Goal: Information Seeking & Learning: Learn about a topic

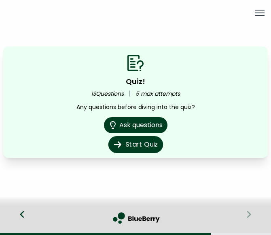
click at [142, 144] on button "Start Quiz" at bounding box center [135, 144] width 55 height 17
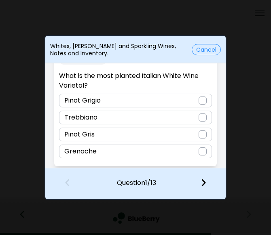
scroll to position [21, 0]
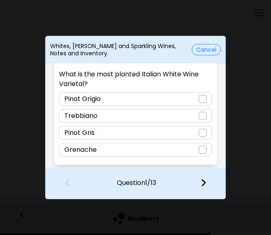
click at [200, 115] on div at bounding box center [203, 116] width 8 height 8
click at [204, 186] on img at bounding box center [204, 182] width 6 height 9
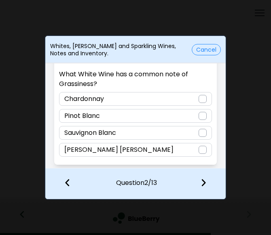
click at [202, 133] on div at bounding box center [203, 133] width 8 height 8
click at [203, 182] on img at bounding box center [204, 182] width 6 height 9
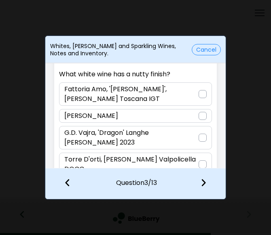
scroll to position [30, 0]
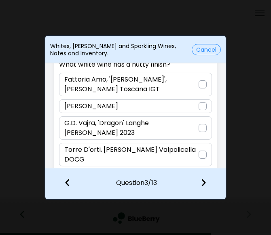
click at [194, 145] on p "Torre D'orti, [PERSON_NAME] Valpolicella DOCG" at bounding box center [131, 154] width 134 height 19
click at [205, 180] on img at bounding box center [204, 182] width 6 height 9
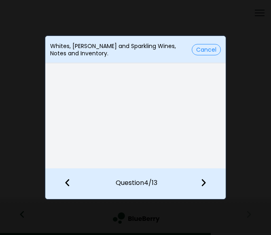
scroll to position [19, 0]
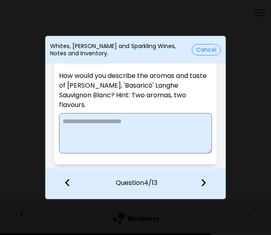
click at [121, 127] on textarea at bounding box center [135, 133] width 152 height 40
paste textarea "**********"
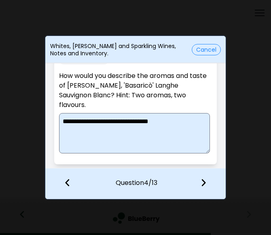
click at [78, 123] on textarea "**********" at bounding box center [134, 133] width 151 height 40
click at [111, 124] on textarea "**********" at bounding box center [134, 133] width 151 height 40
click at [97, 121] on textarea "**********" at bounding box center [134, 133] width 151 height 40
click at [118, 121] on textarea "**********" at bounding box center [134, 133] width 151 height 40
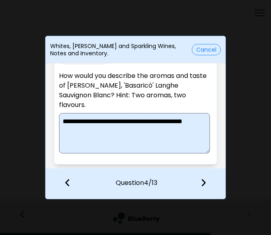
click at [205, 123] on textarea "**********" at bounding box center [134, 133] width 151 height 40
type textarea "**********"
click at [205, 182] on img at bounding box center [204, 182] width 6 height 9
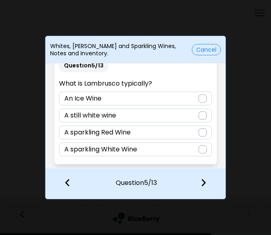
scroll to position [11, 0]
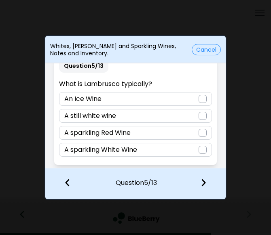
click at [201, 130] on div at bounding box center [203, 133] width 8 height 8
click at [203, 183] on img at bounding box center [204, 182] width 6 height 9
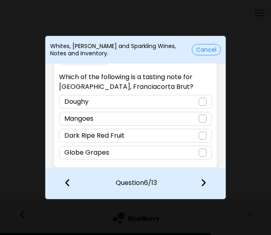
scroll to position [21, 0]
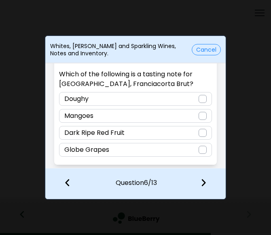
click at [201, 99] on div at bounding box center [203, 99] width 8 height 8
click at [205, 182] on img at bounding box center [204, 182] width 6 height 9
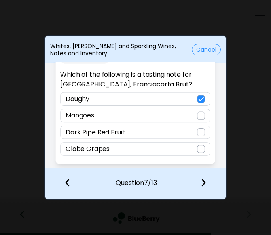
scroll to position [0, 0]
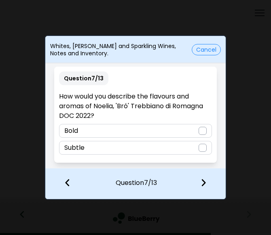
click at [200, 131] on div at bounding box center [203, 131] width 8 height 8
click at [201, 184] on img at bounding box center [204, 182] width 6 height 9
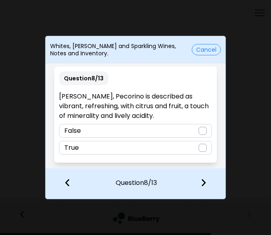
click at [203, 147] on div at bounding box center [203, 148] width 8 height 8
click at [203, 181] on img at bounding box center [204, 182] width 6 height 9
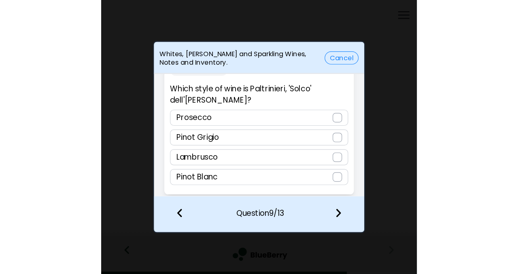
scroll to position [21, 0]
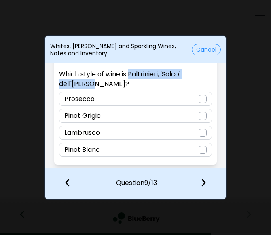
drag, startPoint x: 90, startPoint y: 84, endPoint x: 129, endPoint y: 74, distance: 40.5
click at [129, 74] on p "Which style of wine is Paltrinieri, 'Solco' dell'[PERSON_NAME]?" at bounding box center [135, 79] width 152 height 19
copy p "Paltrinieri, 'Solco' dell'[PERSON_NAME]"
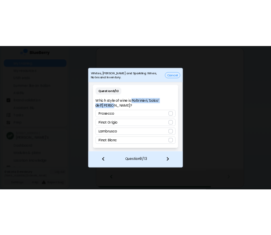
scroll to position [0, 0]
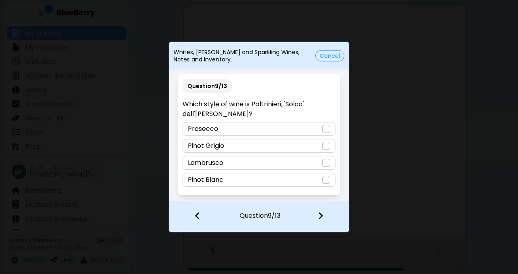
click at [250, 162] on div "Lambrusco" at bounding box center [258, 163] width 152 height 14
click at [271, 215] on img at bounding box center [320, 215] width 6 height 9
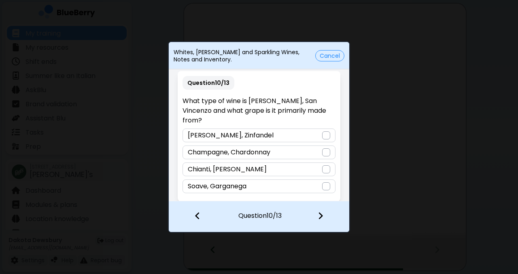
click at [271, 180] on div "Soave, Garganega" at bounding box center [258, 187] width 152 height 14
click at [271, 215] on img at bounding box center [320, 215] width 6 height 9
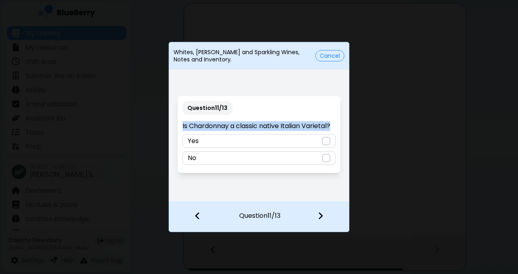
drag, startPoint x: 336, startPoint y: 124, endPoint x: 169, endPoint y: 125, distance: 166.2
click at [169, 125] on div "Question 11 / 13 Is Chardonnay a classic native Italian Varietal? Yes No" at bounding box center [259, 134] width 180 height 133
copy p "Is Chardonnay a classic native Italian Varietal?"
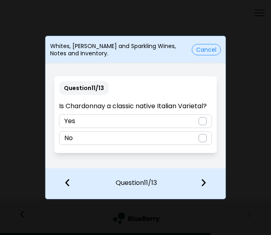
click at [203, 134] on div at bounding box center [203, 138] width 8 height 8
click at [205, 186] on img at bounding box center [204, 182] width 6 height 9
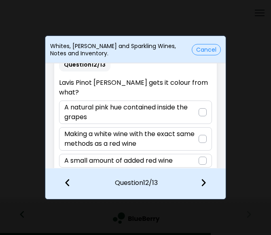
scroll to position [13, 0]
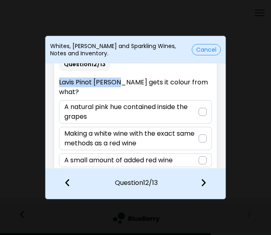
drag, startPoint x: 59, startPoint y: 81, endPoint x: 117, endPoint y: 83, distance: 58.3
click at [117, 83] on p "Lavis Pinot [PERSON_NAME] gets it colour from what?" at bounding box center [135, 87] width 152 height 19
copy p "Lavis Pinot Grigio"
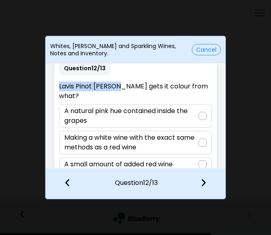
scroll to position [7, 0]
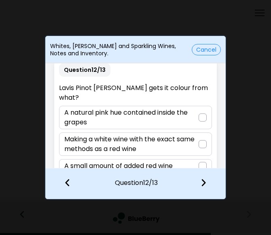
click at [126, 87] on p "Lavis Pinot [PERSON_NAME] gets it colour from what?" at bounding box center [135, 92] width 152 height 19
drag, startPoint x: 130, startPoint y: 88, endPoint x: 57, endPoint y: 89, distance: 73.2
click at [57, 89] on div "Question 12 / 13 Lavis Pinot [PERSON_NAME] gets it colour from what? A natural …" at bounding box center [135, 128] width 162 height 140
copy p "Lavis Pinot Grigio Rose"
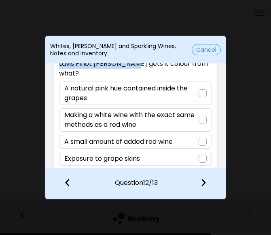
scroll to position [40, 0]
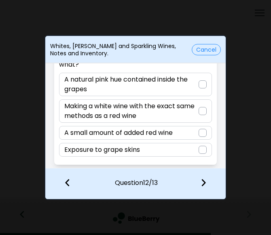
click at [199, 151] on div at bounding box center [203, 150] width 8 height 8
click at [205, 182] on img at bounding box center [204, 182] width 6 height 9
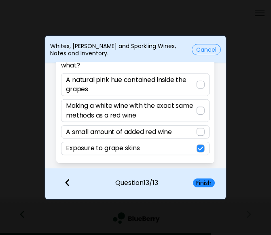
scroll to position [11, 0]
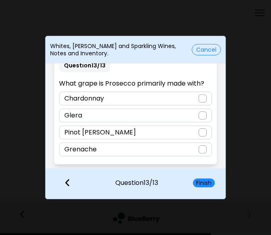
click at [127, 112] on div "Glera" at bounding box center [135, 116] width 152 height 14
click at [203, 182] on button "Finish" at bounding box center [204, 183] width 22 height 9
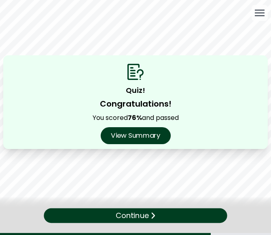
click at [145, 135] on button "View Summary" at bounding box center [135, 135] width 70 height 17
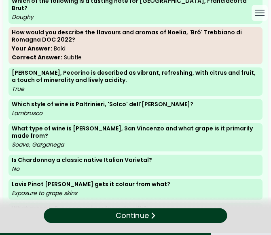
scroll to position [205, 0]
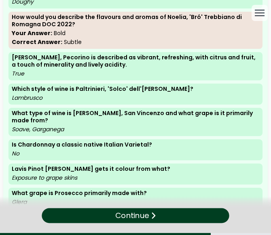
click at [135, 220] on p "Continue" at bounding box center [132, 216] width 34 height 12
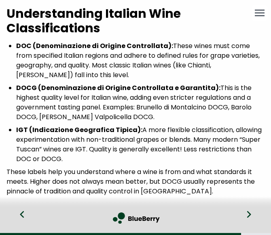
click at [6, 13] on div "Understanding Italian Wine Classifications DOC (Denominazione di Origine Contro…" at bounding box center [135, 105] width 271 height 198
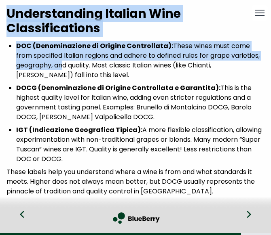
drag, startPoint x: 6, startPoint y: 11, endPoint x: 63, endPoint y: 76, distance: 86.6
click at [63, 76] on div "Understanding Italian Wine Classifications DOC (Denominazione di Origine Contro…" at bounding box center [135, 105] width 271 height 198
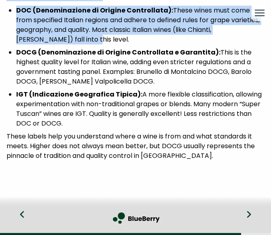
scroll to position [44, 0]
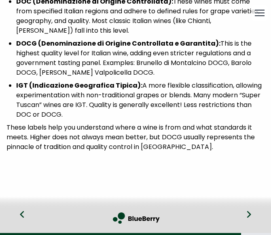
click at [169, 165] on div "Understanding Italian Wine Classifications DOC (Denominazione di Origine Contro…" at bounding box center [135, 80] width 271 height 249
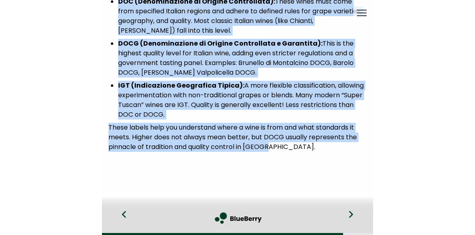
scroll to position [0, 0]
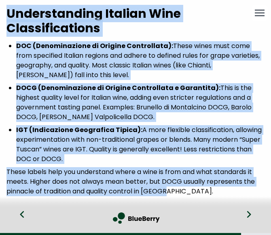
drag, startPoint x: 168, startPoint y: 148, endPoint x: -2, endPoint y: -7, distance: 229.6
click at [0, 0] on html "My training My resources Shift ends Summer like an Italian AskBlu Brand validat…" at bounding box center [135, 117] width 271 height 235
copy div "Understanding Italian Wine Classifications DOC (Denominazione di Origine Contro…"
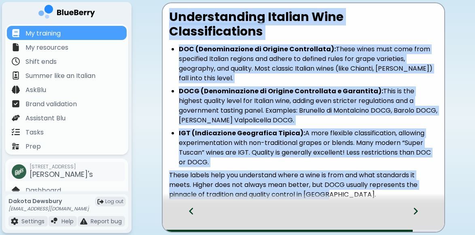
click at [271, 97] on li "DOCG (Denominazione di Origine Controllata e Garantita): This is the highest qu…" at bounding box center [308, 106] width 259 height 39
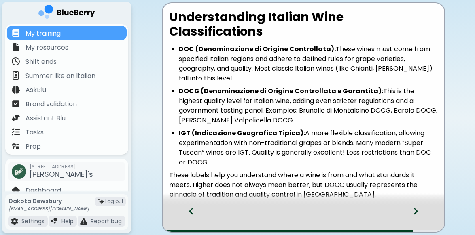
click at [271, 211] on icon at bounding box center [415, 211] width 6 height 9
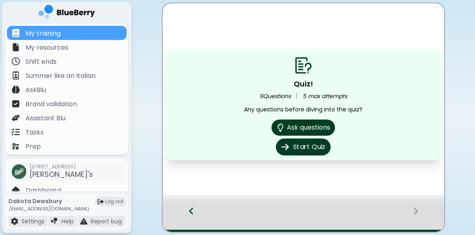
click at [271, 146] on button "Start Quiz" at bounding box center [303, 147] width 55 height 17
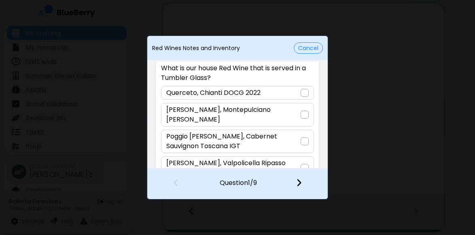
scroll to position [27, 0]
click at [271, 110] on div at bounding box center [304, 114] width 8 height 8
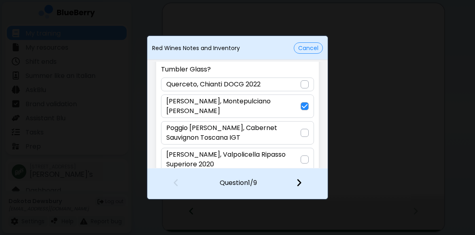
scroll to position [40, 0]
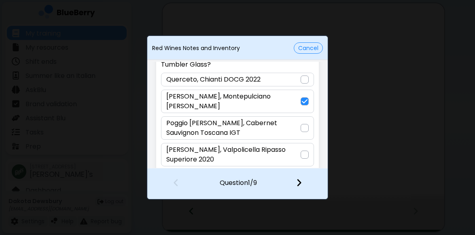
click at [271, 182] on img at bounding box center [299, 182] width 6 height 9
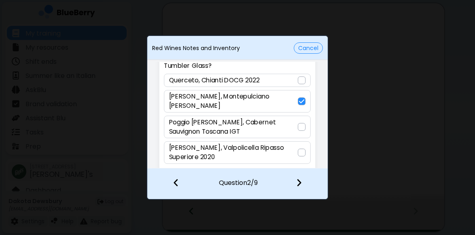
scroll to position [11, 0]
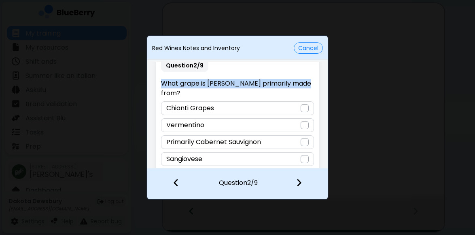
drag, startPoint x: 162, startPoint y: 82, endPoint x: 306, endPoint y: 83, distance: 144.0
click at [271, 83] on p "What grape is [PERSON_NAME] primarily made from?" at bounding box center [237, 88] width 152 height 19
copy p "What grape is [PERSON_NAME] primarily made from?"
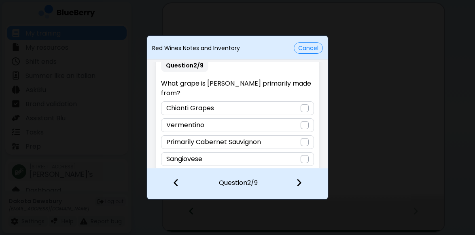
click at [271, 155] on div at bounding box center [304, 159] width 8 height 8
click at [271, 182] on img at bounding box center [299, 182] width 6 height 9
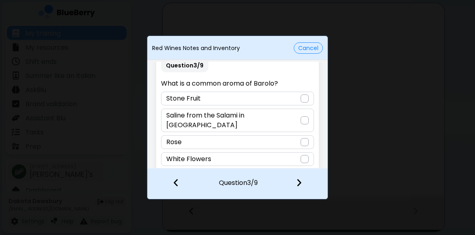
drag, startPoint x: 161, startPoint y: 82, endPoint x: 280, endPoint y: 81, distance: 118.5
click at [271, 81] on p "What is a common aroma of Barolo?" at bounding box center [237, 84] width 152 height 10
click at [271, 135] on div "Rose" at bounding box center [237, 142] width 152 height 14
click at [271, 178] on img at bounding box center [299, 182] width 6 height 9
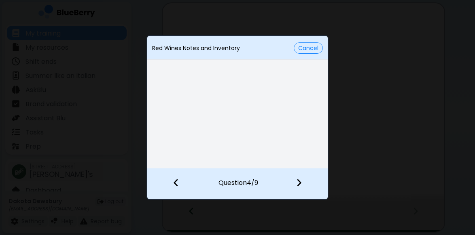
scroll to position [21, 0]
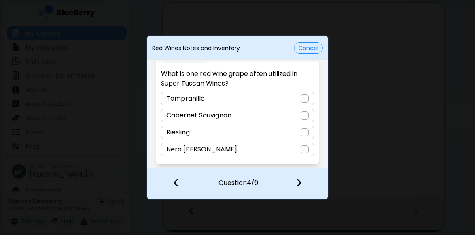
click at [271, 114] on div at bounding box center [304, 116] width 8 height 8
click at [271, 181] on img at bounding box center [299, 182] width 6 height 9
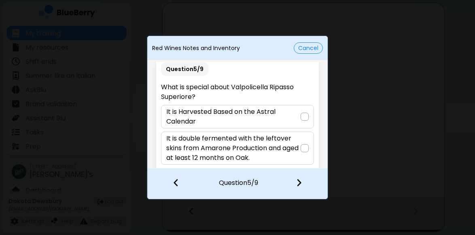
scroll to position [0, 0]
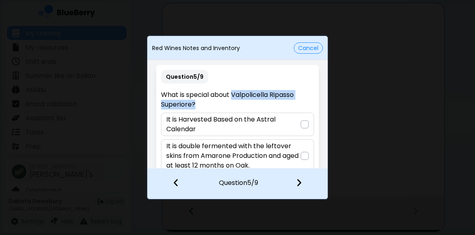
drag, startPoint x: 233, startPoint y: 93, endPoint x: 240, endPoint y: 106, distance: 14.5
click at [240, 106] on p "What is special about Valpolicella Ripasso Superiore?" at bounding box center [237, 99] width 152 height 19
copy p "Valpolicella Ripasso Superiore?"
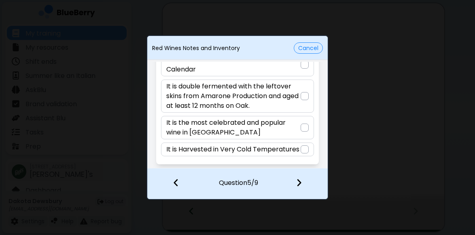
scroll to position [68, 0]
click at [271, 92] on div at bounding box center [304, 96] width 8 height 8
click at [271, 185] on img at bounding box center [299, 182] width 6 height 9
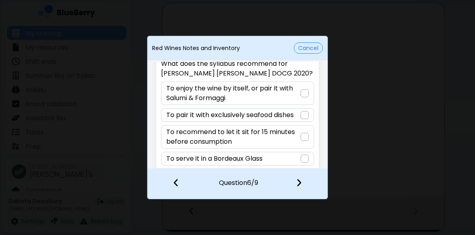
scroll to position [31, 0]
click at [271, 98] on p "To enjoy the wine by itself, or pair it with Salumi & Formaggi" at bounding box center [233, 93] width 134 height 19
click at [271, 183] on div at bounding box center [304, 184] width 48 height 30
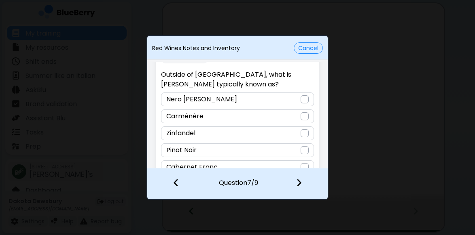
scroll to position [21, 0]
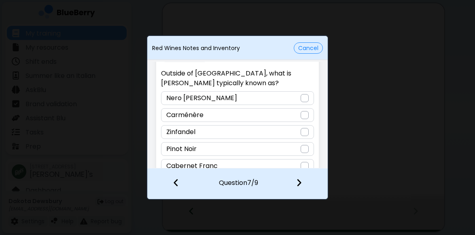
drag, startPoint x: 239, startPoint y: 72, endPoint x: 263, endPoint y: 73, distance: 24.7
click at [263, 73] on p "Outside of [GEOGRAPHIC_DATA], what is [PERSON_NAME] typically known as?" at bounding box center [237, 78] width 152 height 19
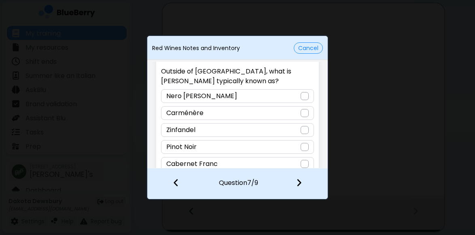
scroll to position [22, 0]
click at [271, 131] on div at bounding box center [304, 131] width 8 height 8
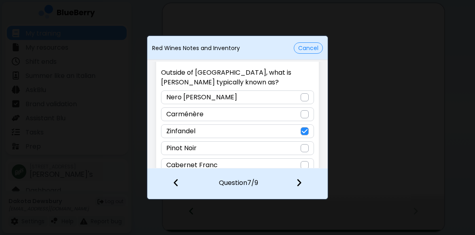
click at [271, 181] on img at bounding box center [299, 182] width 6 height 9
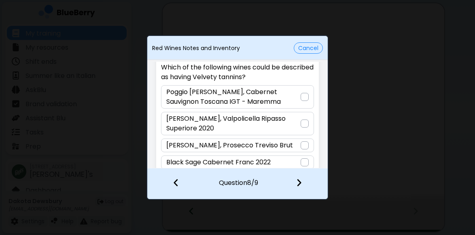
scroll to position [40, 0]
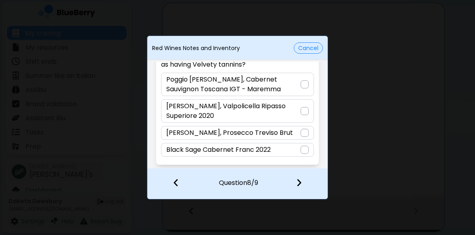
click at [271, 84] on div at bounding box center [304, 84] width 8 height 8
click at [271, 182] on img at bounding box center [299, 182] width 6 height 9
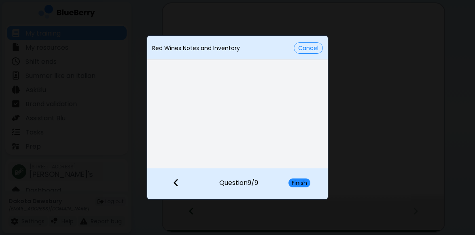
scroll to position [21, 0]
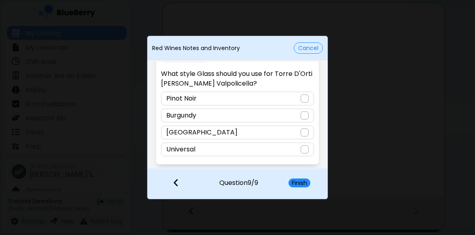
click at [241, 135] on div "[GEOGRAPHIC_DATA]" at bounding box center [237, 133] width 152 height 14
click at [271, 182] on button "Finish" at bounding box center [299, 183] width 22 height 9
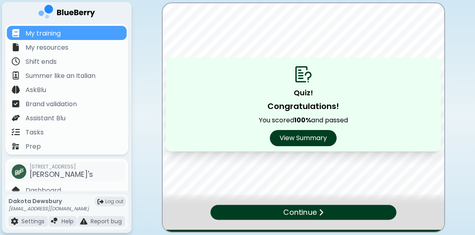
click at [271, 214] on p "Continue" at bounding box center [300, 213] width 34 height 12
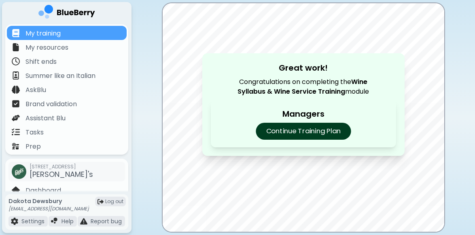
click at [271, 131] on p "Continue Training Plan" at bounding box center [303, 131] width 95 height 17
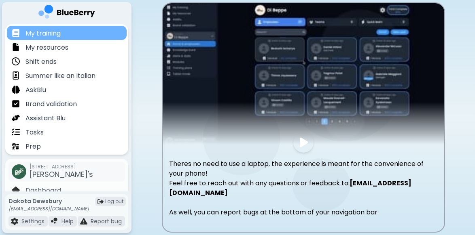
click at [63, 31] on div "My training" at bounding box center [67, 33] width 120 height 14
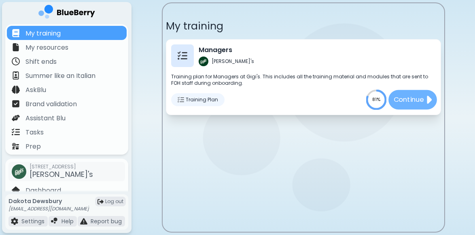
click at [271, 99] on p "Continue" at bounding box center [408, 100] width 30 height 10
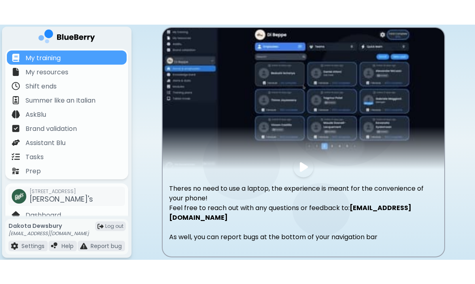
scroll to position [0, 0]
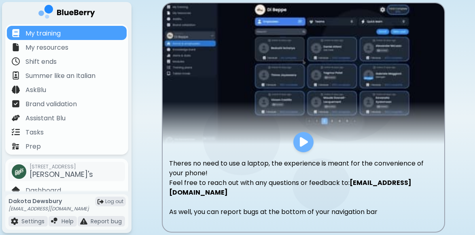
click at [271, 139] on img at bounding box center [304, 142] width 8 height 11
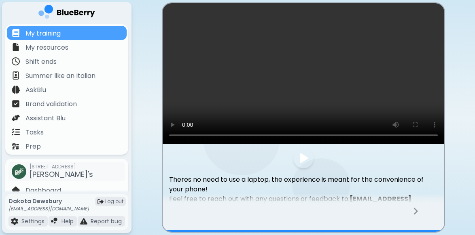
scroll to position [0, 0]
click at [271, 212] on icon at bounding box center [415, 211] width 6 height 9
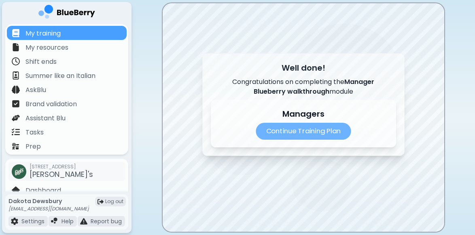
click at [271, 132] on p "Continue Training Plan" at bounding box center [303, 131] width 95 height 17
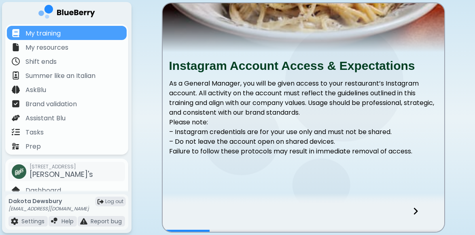
scroll to position [105, 0]
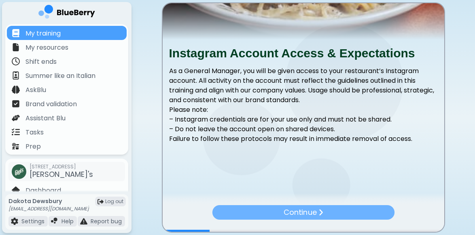
click at [271, 210] on div "Continue" at bounding box center [303, 212] width 182 height 15
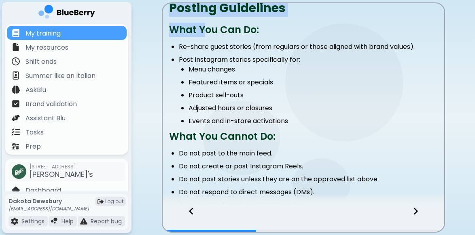
scroll to position [152, 0]
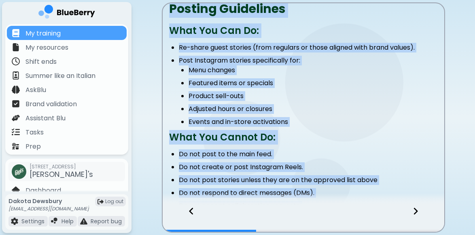
drag, startPoint x: 169, startPoint y: 9, endPoint x: 349, endPoint y: 213, distance: 271.9
click at [271, 213] on div "Posting Guidelines What You Can Do: Re-share guest stories (from regulars or th…" at bounding box center [303, 117] width 283 height 230
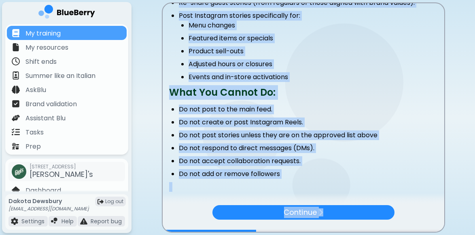
scroll to position [235, 0]
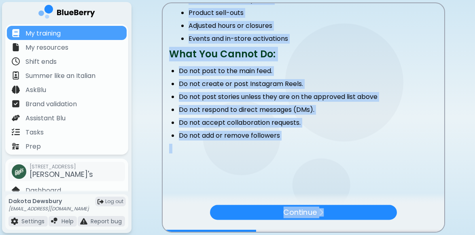
click at [271, 150] on p at bounding box center [303, 149] width 269 height 10
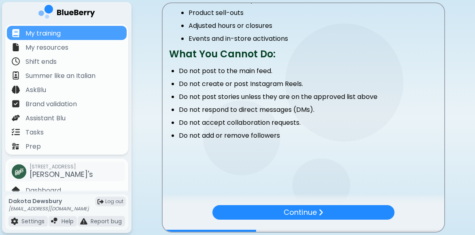
click at [271, 135] on li "Do not add or remove followers" at bounding box center [308, 136] width 259 height 10
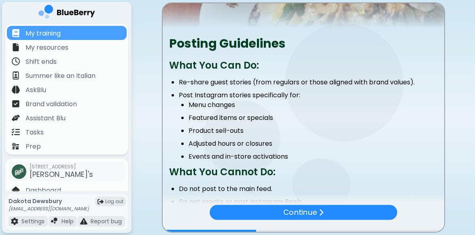
scroll to position [96, 0]
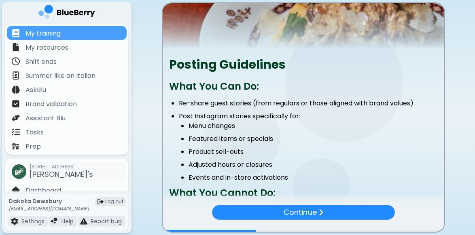
drag, startPoint x: 290, startPoint y: 136, endPoint x: 169, endPoint y: 64, distance: 141.1
click at [169, 64] on div "Posting Guidelines What You Can Do: Re-share guest stories (from regulars or th…" at bounding box center [303, 177] width 281 height 245
copy div "Posting Guidelines What You Can Do: Re-share guest stories (from regulars or th…"
click at [271, 148] on li "Product sell-outs" at bounding box center [312, 152] width 249 height 10
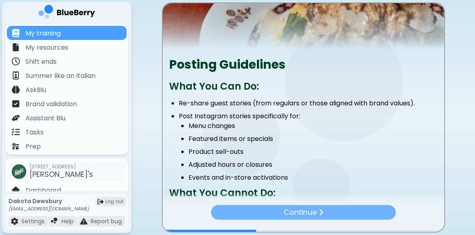
click at [271, 210] on p "Continue" at bounding box center [299, 212] width 33 height 11
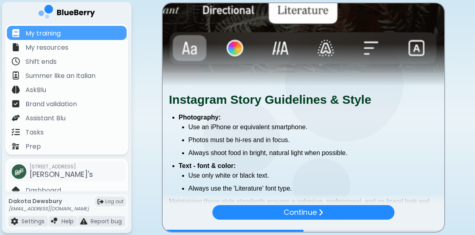
scroll to position [121, 0]
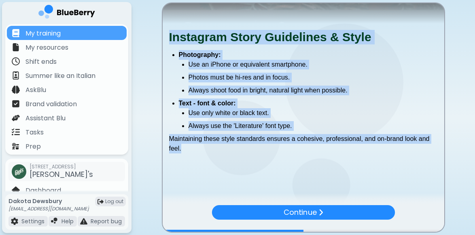
drag, startPoint x: 187, startPoint y: 150, endPoint x: 167, endPoint y: 37, distance: 114.9
click at [167, 37] on div "Instagram Story Guidelines & Style Photography: Use an iPhone or equivalent sma…" at bounding box center [303, 96] width 281 height 132
copy div "Instagram Story Guidelines & Style Photography: Use an iPhone or equivalent sma…"
click at [271, 169] on div "Instagram Story Guidelines & Style Photography: Use an iPhone or equivalent sma…" at bounding box center [303, 44] width 281 height 324
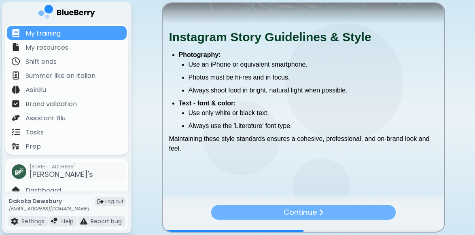
click at [271, 211] on p "Continue" at bounding box center [299, 212] width 33 height 11
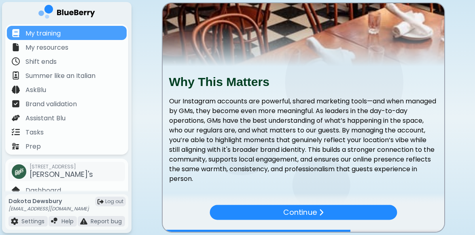
scroll to position [109, 0]
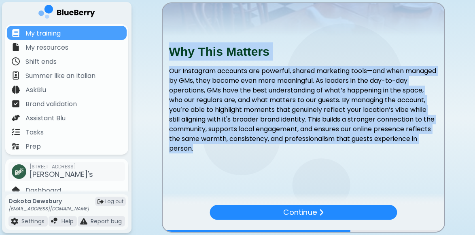
drag, startPoint x: 242, startPoint y: 152, endPoint x: 161, endPoint y: 44, distance: 134.5
click at [161, 44] on main "Why This Matters Our Instagram accounts are powerful, shared marketing tools—an…" at bounding box center [237, 117] width 475 height 235
copy div "Why This Matters Our Instagram accounts are powerful, shared marketing tools—an…"
click at [264, 78] on p "Our Instagram accounts are powerful, shared marketing tools—and when managed by…" at bounding box center [303, 109] width 269 height 87
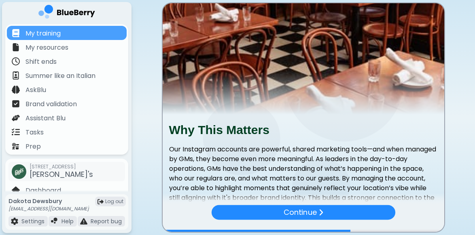
scroll to position [0, 0]
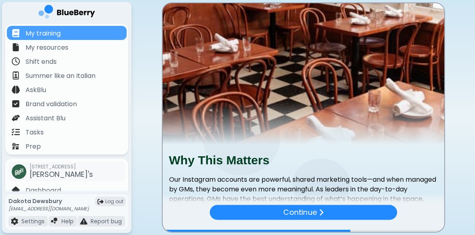
click at [271, 58] on img at bounding box center [303, 74] width 281 height 142
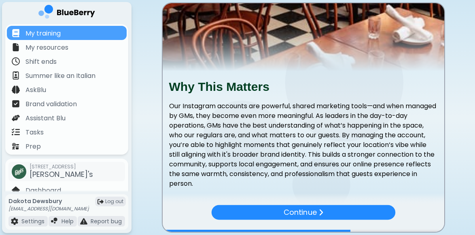
scroll to position [109, 0]
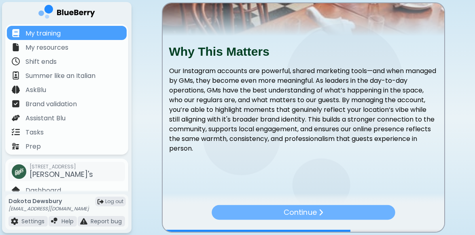
click at [271, 214] on p "Continue" at bounding box center [299, 212] width 33 height 11
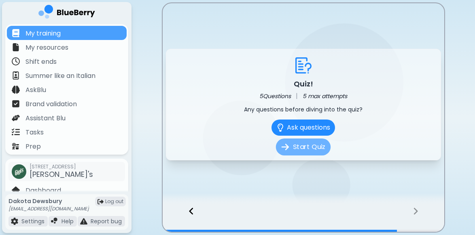
click at [271, 152] on button "Start Quiz" at bounding box center [303, 147] width 55 height 17
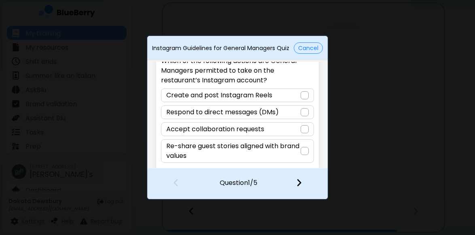
scroll to position [40, 0]
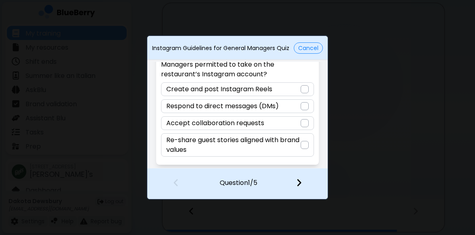
click at [271, 146] on div at bounding box center [304, 145] width 8 height 8
click at [271, 183] on img at bounding box center [299, 182] width 6 height 9
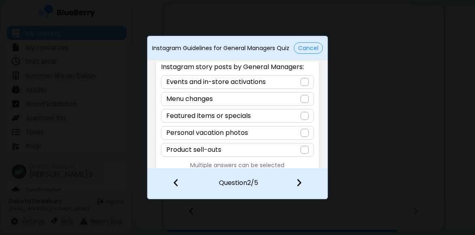
scroll to position [39, 0]
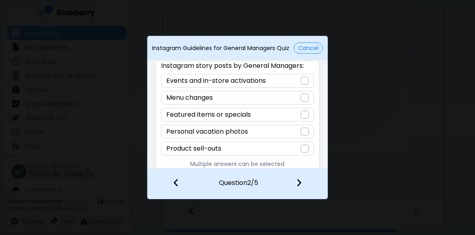
click at [271, 99] on div at bounding box center [304, 98] width 8 height 8
click at [271, 81] on div at bounding box center [304, 81] width 8 height 8
click at [271, 114] on div at bounding box center [304, 115] width 8 height 8
click at [271, 149] on div at bounding box center [304, 149] width 8 height 8
click at [271, 182] on img at bounding box center [299, 182] width 6 height 9
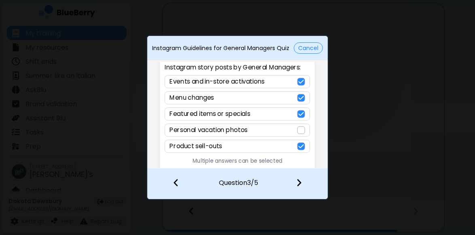
scroll to position [0, 0]
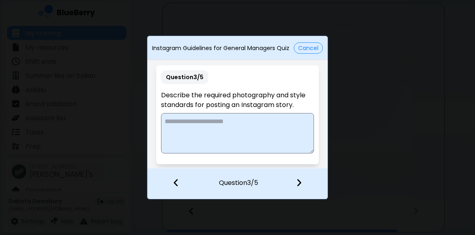
click at [205, 127] on textarea at bounding box center [237, 133] width 152 height 40
paste textarea "**********"
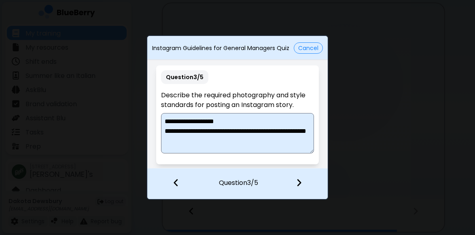
scroll to position [2, 0]
click at [165, 130] on textarea "**********" at bounding box center [237, 133] width 152 height 40
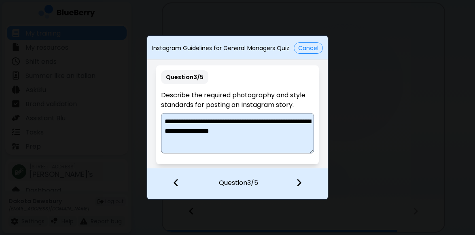
scroll to position [0, 0]
click at [168, 121] on textarea "**********" at bounding box center [237, 133] width 152 height 40
click at [233, 121] on textarea "**********" at bounding box center [237, 133] width 152 height 40
drag, startPoint x: 283, startPoint y: 131, endPoint x: 225, endPoint y: 133, distance: 58.6
click at [225, 133] on textarea "**********" at bounding box center [237, 133] width 152 height 40
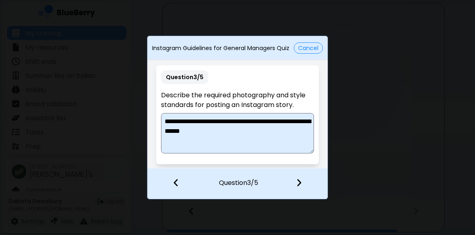
paste textarea "**********"
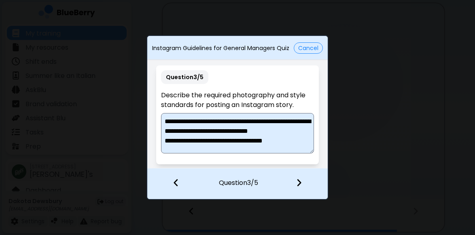
scroll to position [12, 0]
click at [167, 140] on textarea "**********" at bounding box center [237, 133] width 152 height 40
click at [188, 145] on textarea "**********" at bounding box center [237, 133] width 152 height 40
click at [208, 138] on textarea "**********" at bounding box center [237, 133] width 152 height 40
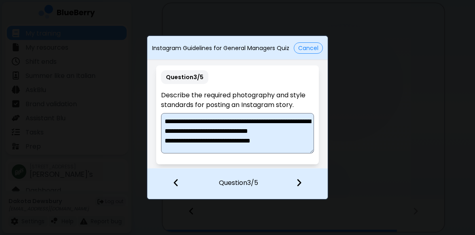
click at [165, 137] on textarea "**********" at bounding box center [237, 133] width 152 height 40
drag, startPoint x: 262, startPoint y: 129, endPoint x: 242, endPoint y: 129, distance: 20.2
click at [242, 130] on textarea "**********" at bounding box center [237, 133] width 152 height 40
click at [271, 139] on textarea "**********" at bounding box center [237, 133] width 152 height 40
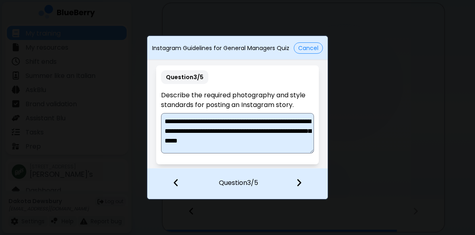
click at [192, 140] on textarea "**********" at bounding box center [237, 133] width 152 height 40
drag, startPoint x: 201, startPoint y: 140, endPoint x: 163, endPoint y: 138, distance: 37.6
click at [163, 139] on textarea "**********" at bounding box center [237, 133] width 152 height 40
type textarea "**********"
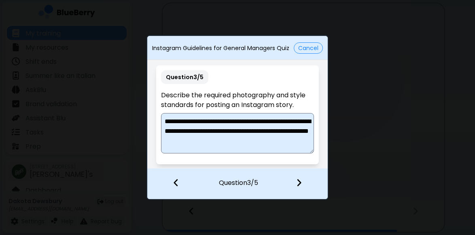
click at [271, 181] on img at bounding box center [299, 182] width 6 height 9
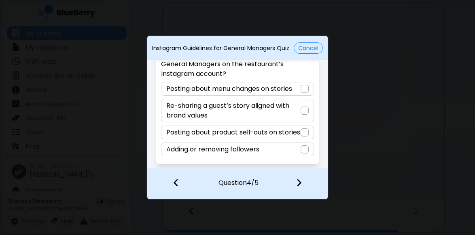
scroll to position [50, 0]
click at [271, 152] on div at bounding box center [304, 150] width 8 height 8
click at [271, 182] on img at bounding box center [299, 182] width 6 height 9
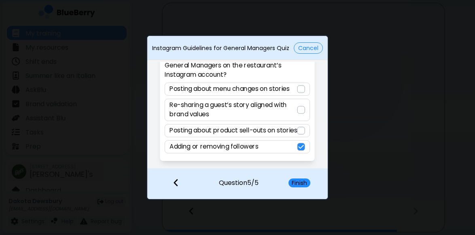
scroll to position [9, 0]
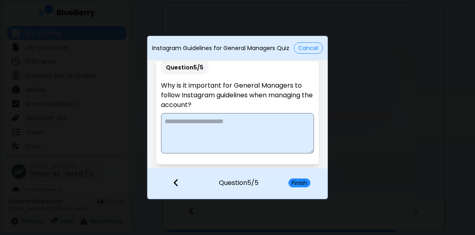
click at [208, 133] on textarea at bounding box center [237, 133] width 152 height 40
paste textarea "**********"
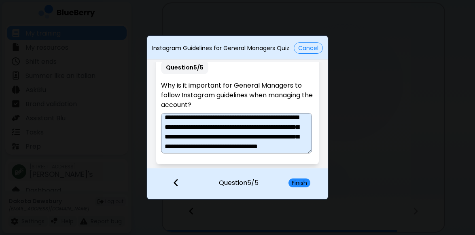
scroll to position [0, 0]
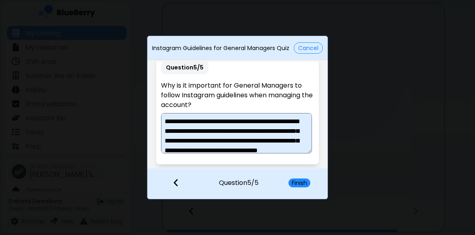
drag, startPoint x: 180, startPoint y: 128, endPoint x: 201, endPoint y: 134, distance: 21.5
click at [201, 134] on textarea "**********" at bounding box center [236, 133] width 151 height 40
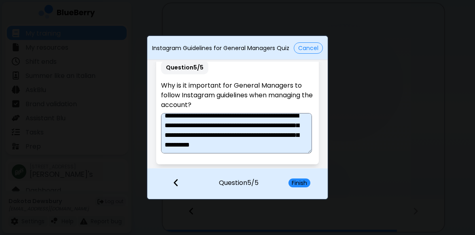
scroll to position [15, 0]
click at [271, 144] on textarea "**********" at bounding box center [236, 133] width 151 height 40
type textarea "**********"
click at [271, 183] on button "Finish" at bounding box center [299, 183] width 22 height 9
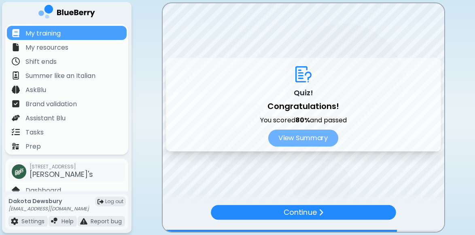
click at [271, 134] on button "View Summary" at bounding box center [303, 138] width 70 height 17
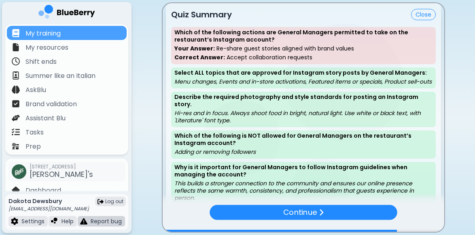
click at [100, 222] on p "Report bug" at bounding box center [106, 221] width 31 height 7
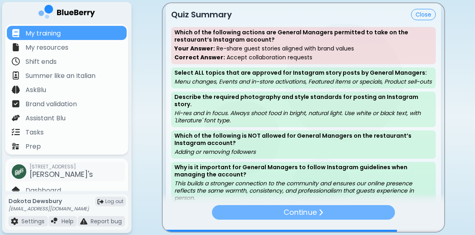
click at [271, 214] on img at bounding box center [320, 213] width 5 height 8
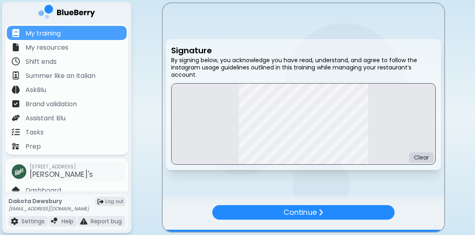
click at [271, 213] on div "Continue" at bounding box center [303, 218] width 281 height 27
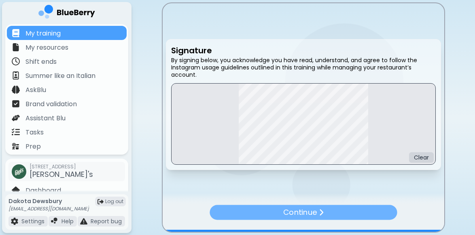
click at [271, 217] on div "Continue" at bounding box center [302, 212] width 187 height 15
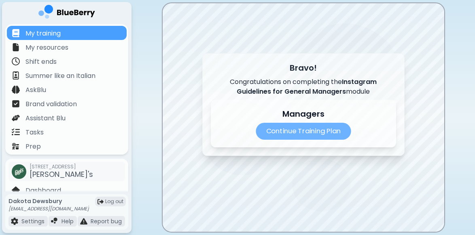
click at [271, 135] on p "Continue Training Plan" at bounding box center [303, 131] width 95 height 17
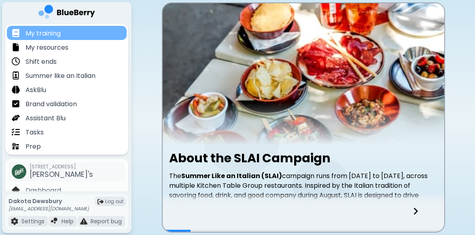
click at [68, 30] on div "My training" at bounding box center [67, 33] width 120 height 14
